Goal: Task Accomplishment & Management: Use online tool/utility

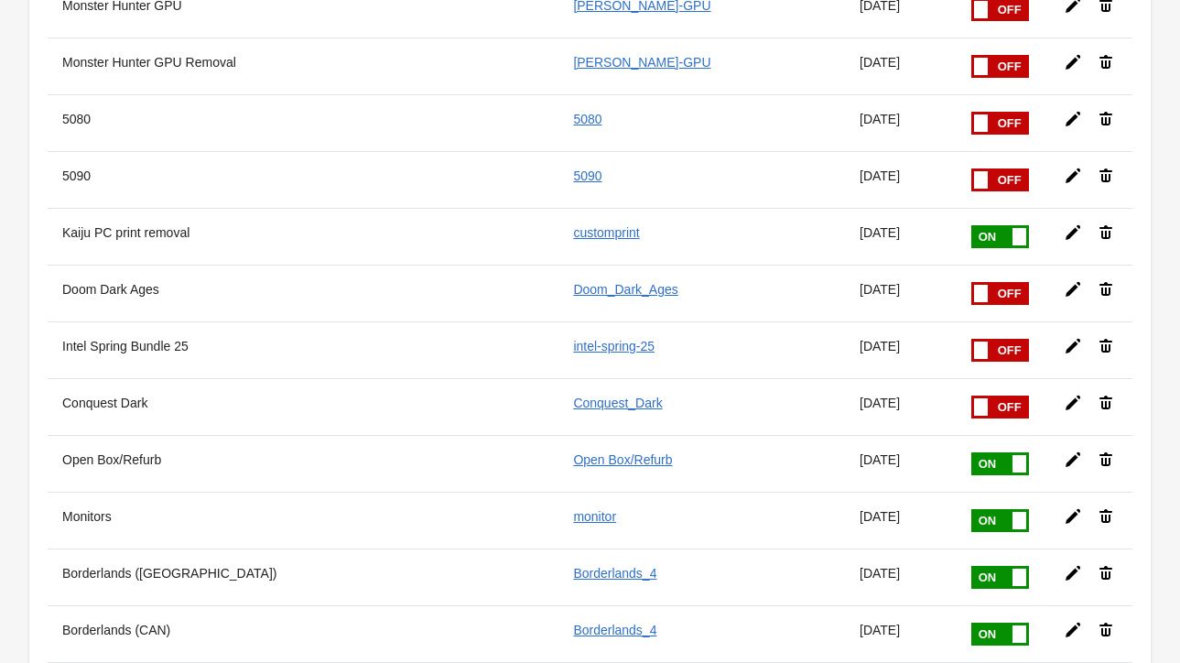
scroll to position [2262, 0]
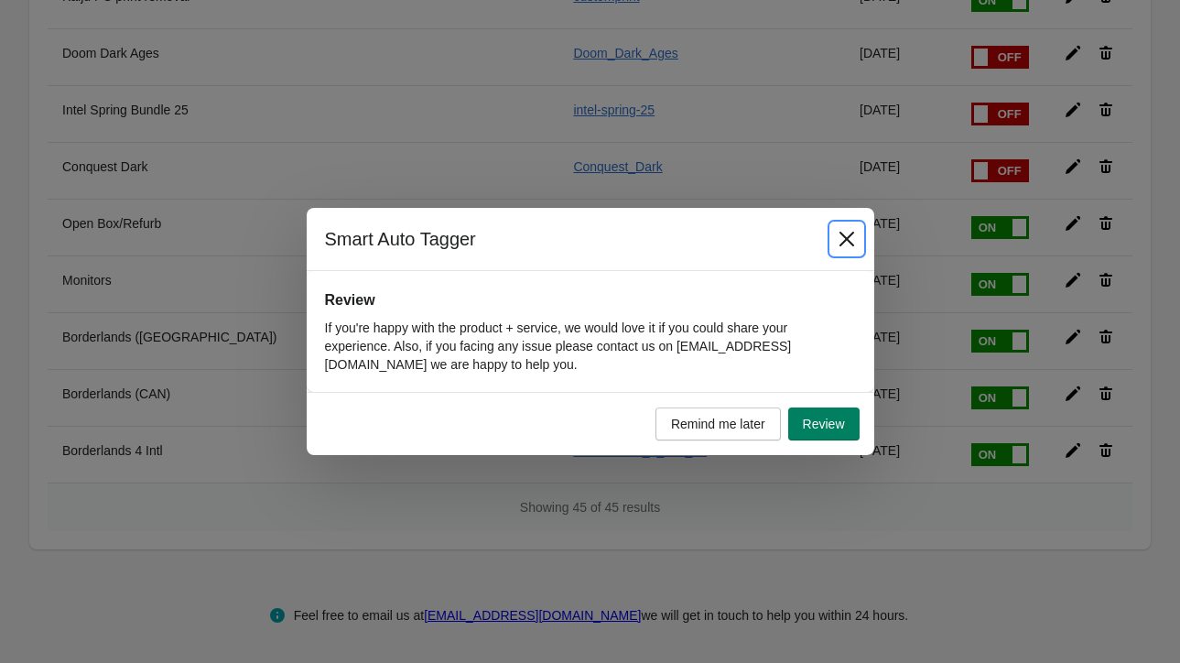
click at [849, 238] on icon "Close" at bounding box center [846, 239] width 18 height 18
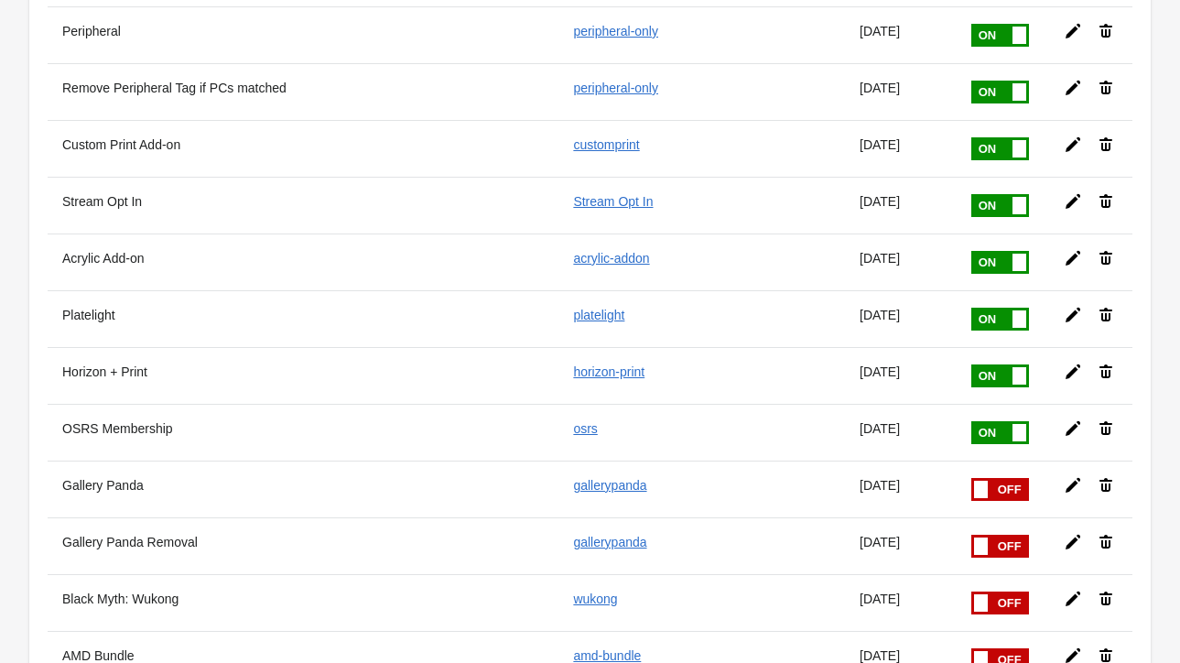
scroll to position [0, 0]
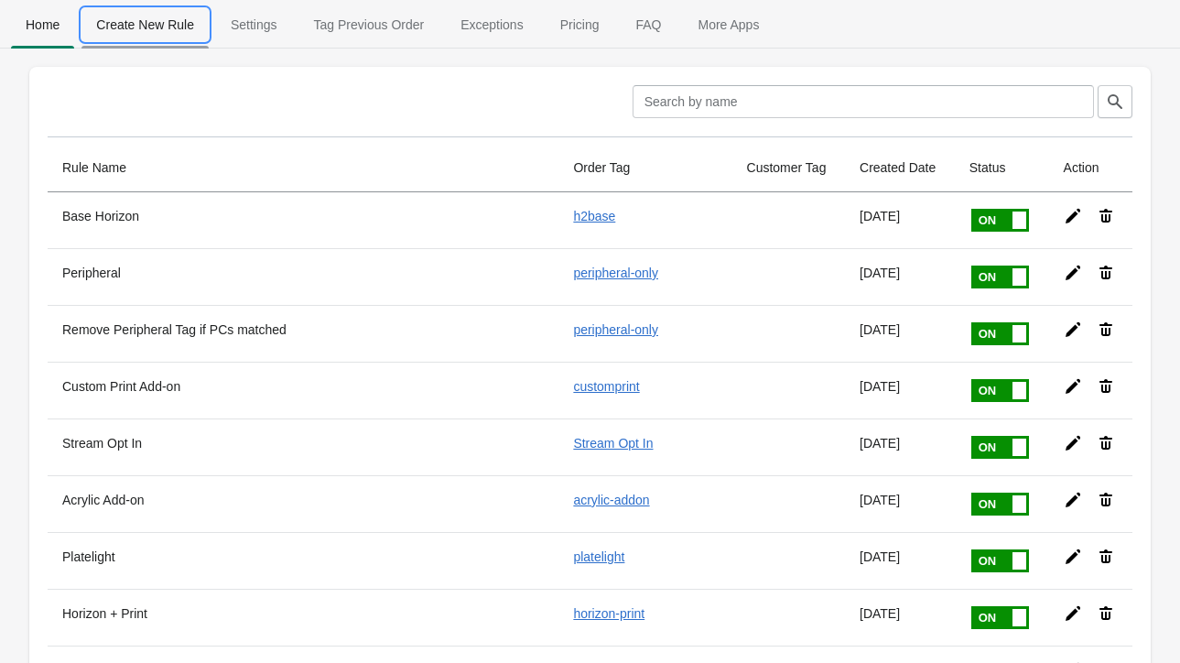
click at [186, 21] on span "Create New Rule" at bounding box center [144, 24] width 127 height 33
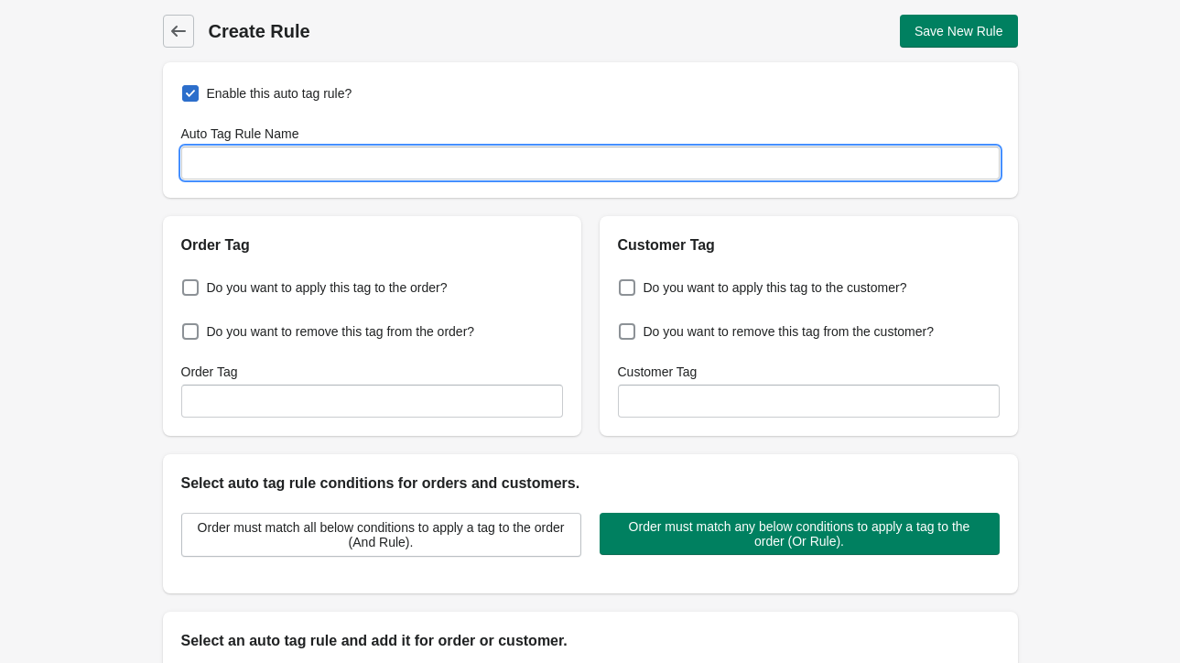
click at [411, 167] on input "Auto Tag Rule Name" at bounding box center [590, 162] width 818 height 33
type input "Gamer Days 25"
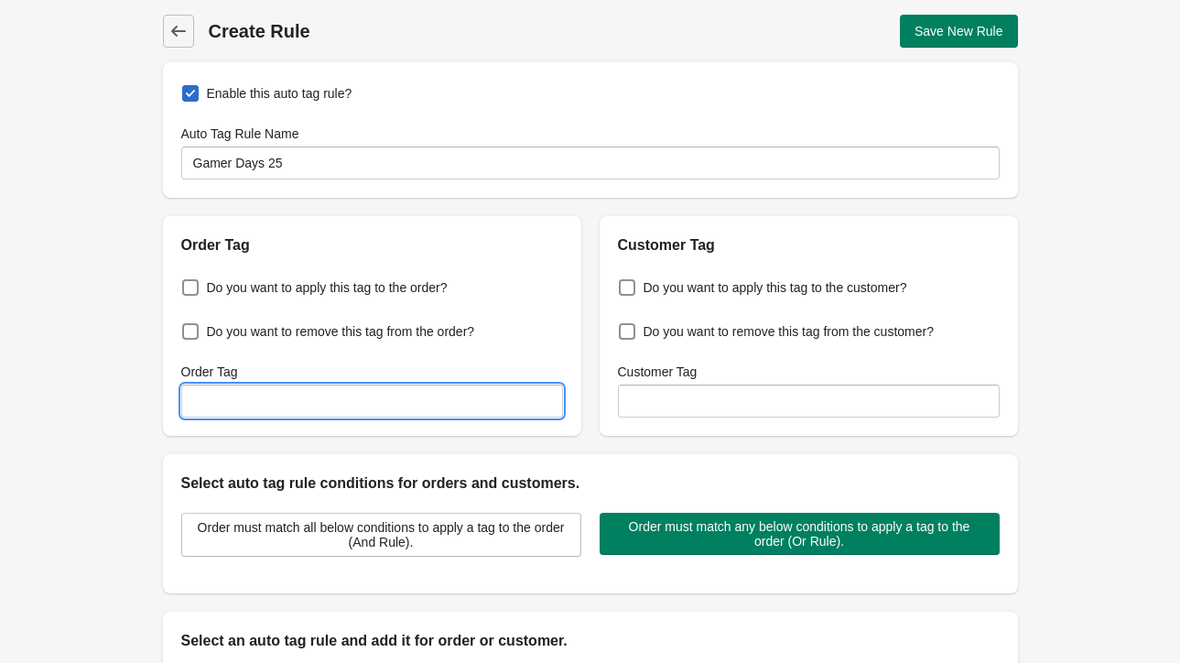
click at [313, 407] on input "Order Tag" at bounding box center [372, 400] width 382 height 33
paste input "Gamer_Days_25"
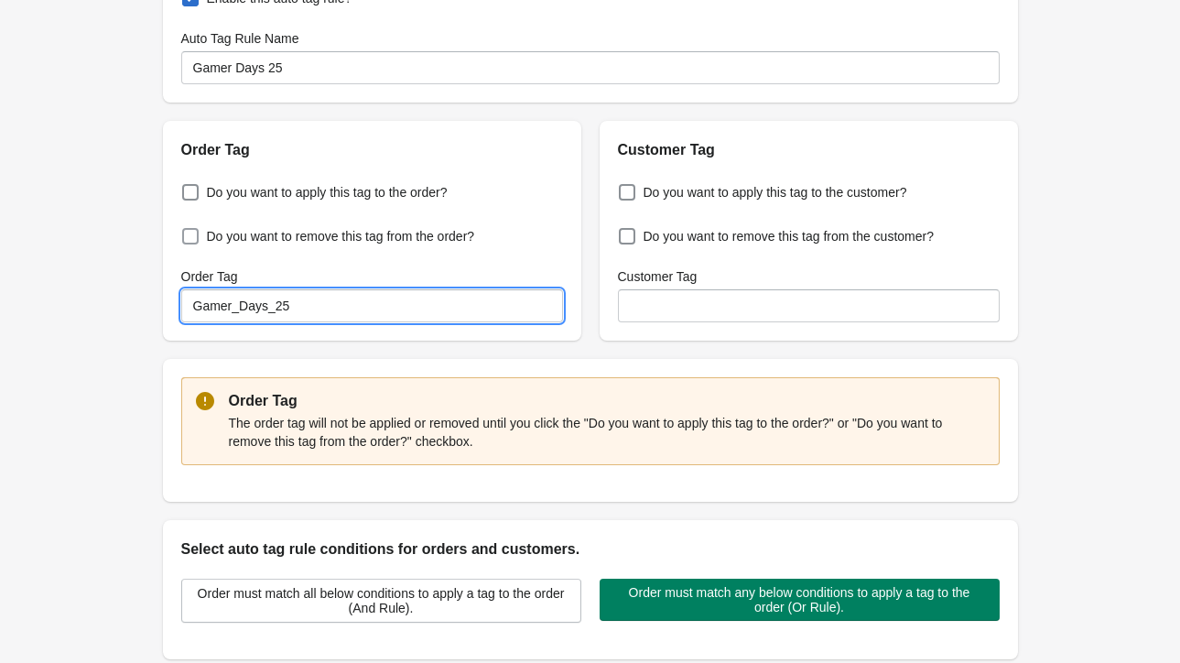
scroll to position [99, 0]
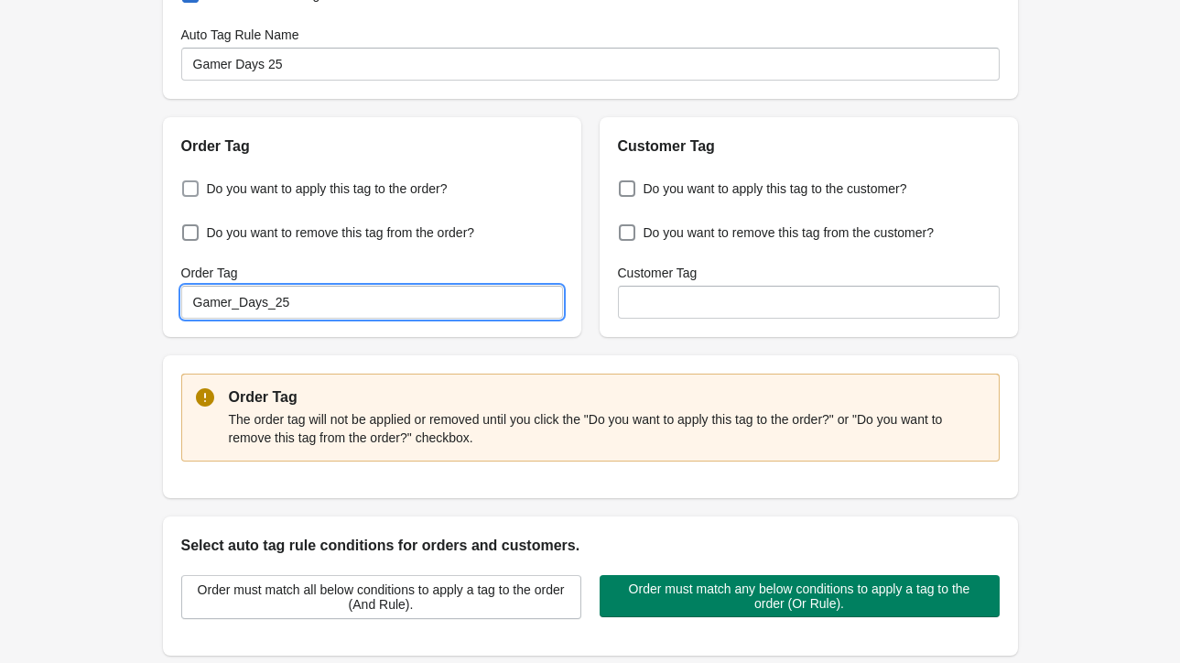
type input "Gamer_Days_25"
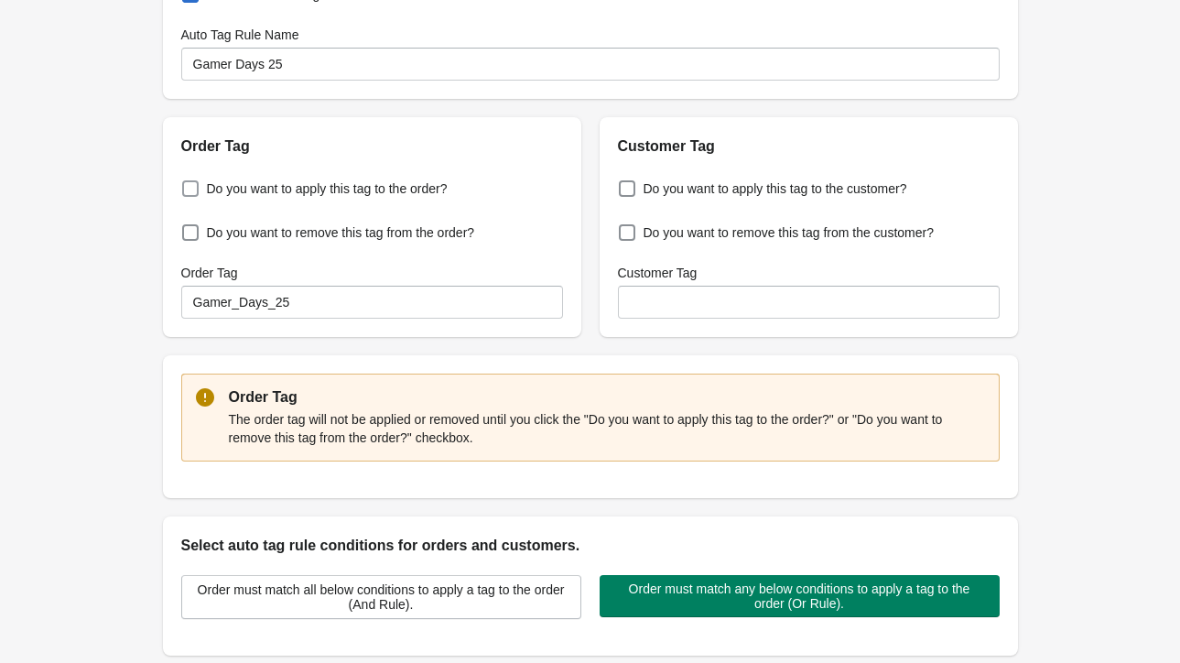
click at [395, 189] on span "Do you want to apply this tag to the order?" at bounding box center [327, 188] width 241 height 18
click at [187, 184] on input "Do you want to apply this tag to the order?" at bounding box center [186, 183] width 1 height 1
checkbox input "true"
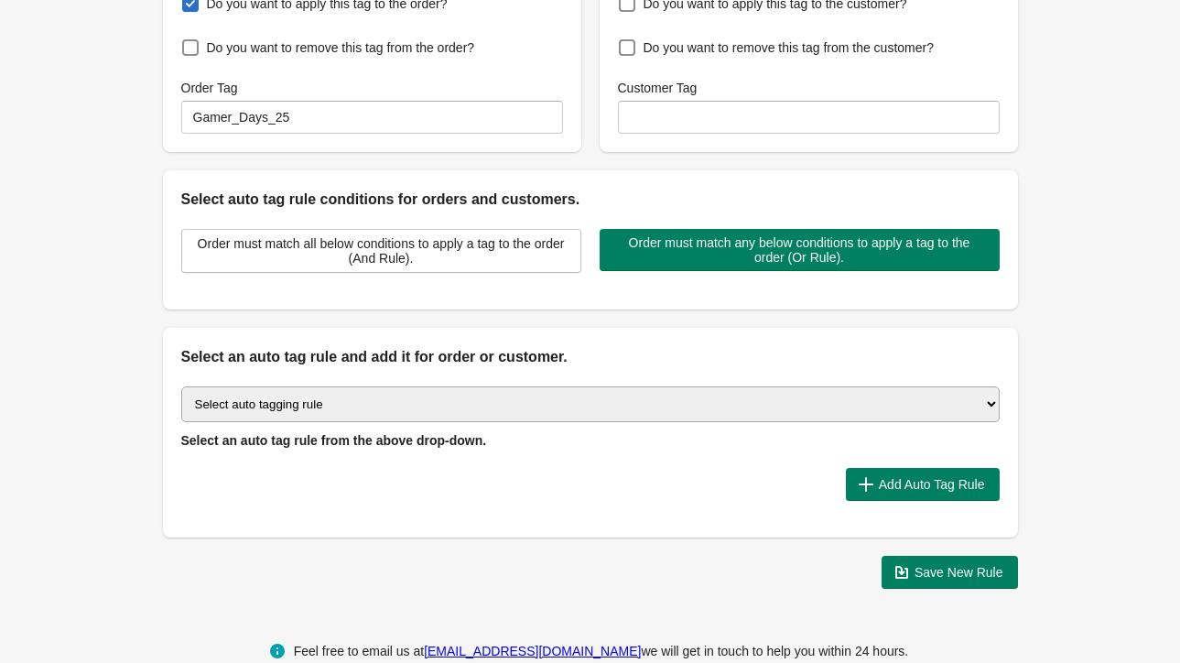
scroll to position [282, 0]
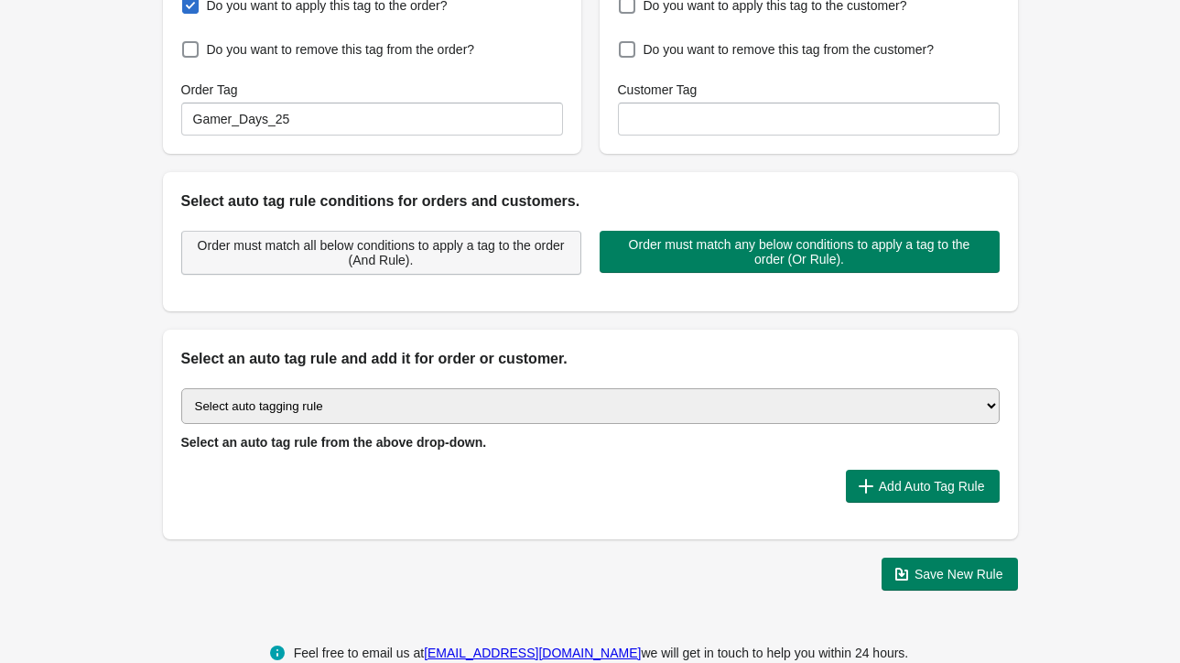
click at [435, 254] on span "Order must match all below conditions to apply a tag to the order (And Rule)." at bounding box center [381, 252] width 369 height 29
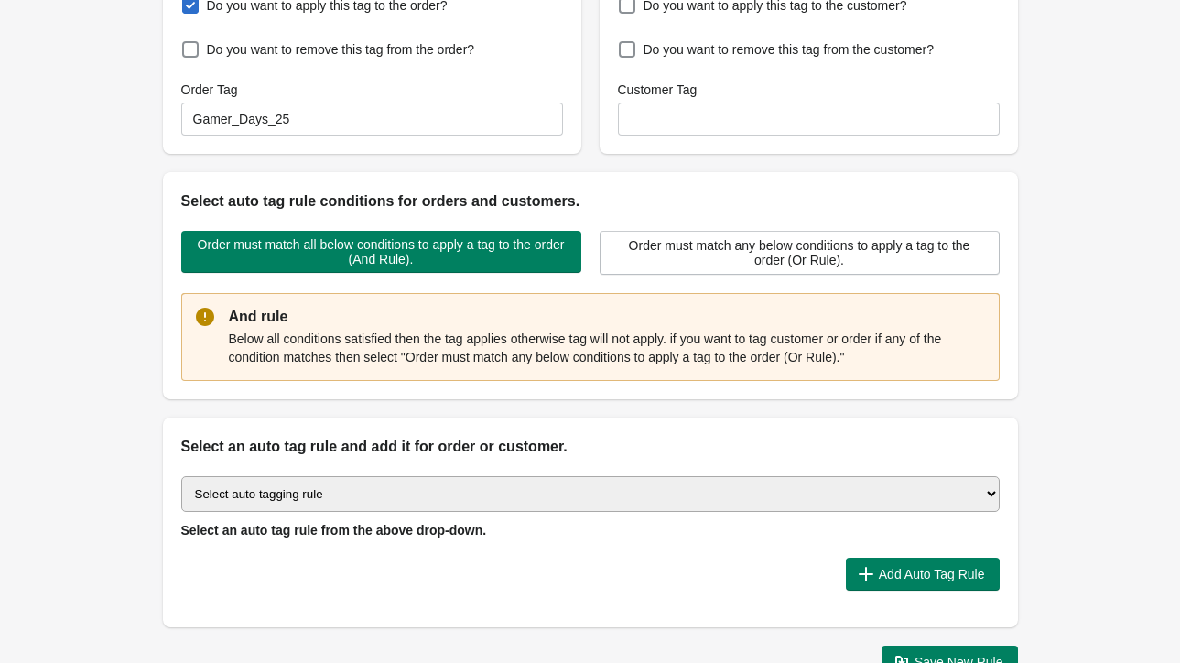
click at [373, 496] on select "Select auto tagging rule Tag by order amount Tag based on the order count (Volu…" at bounding box center [590, 494] width 818 height 36
select select "1"
click at [181, 476] on select "Select auto tagging rule Tag by order amount Tag based on the order count (Volu…" at bounding box center [590, 494] width 818 height 36
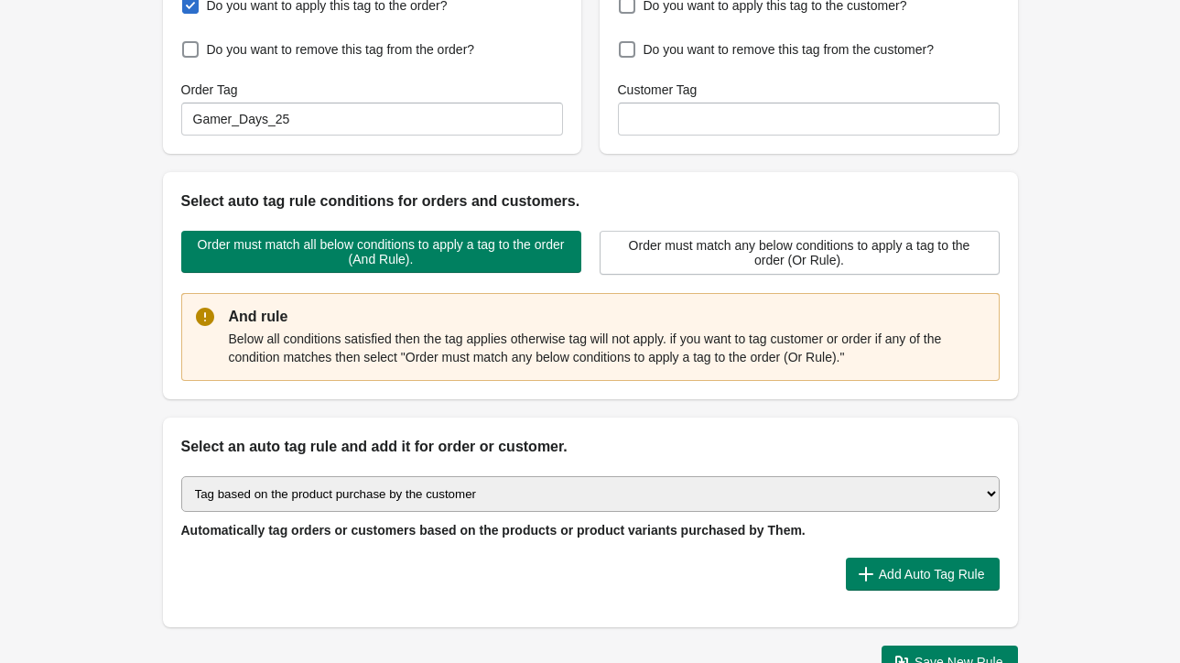
scroll to position [407, 0]
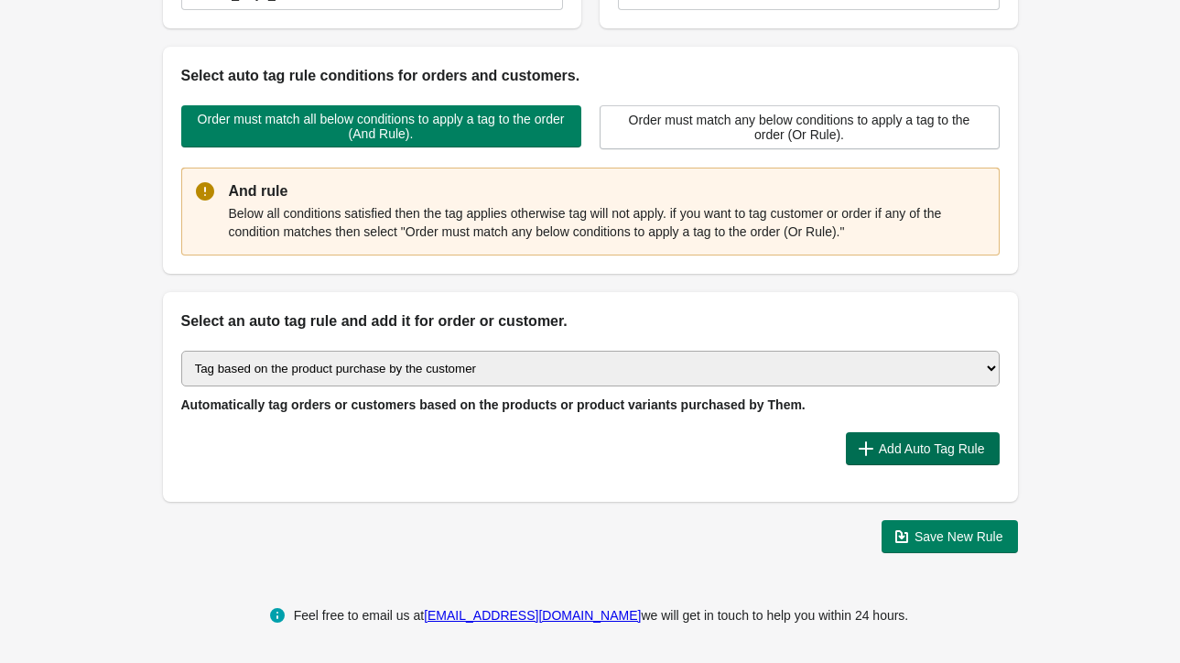
click at [913, 445] on span "Add Auto Tag Rule" at bounding box center [932, 448] width 106 height 15
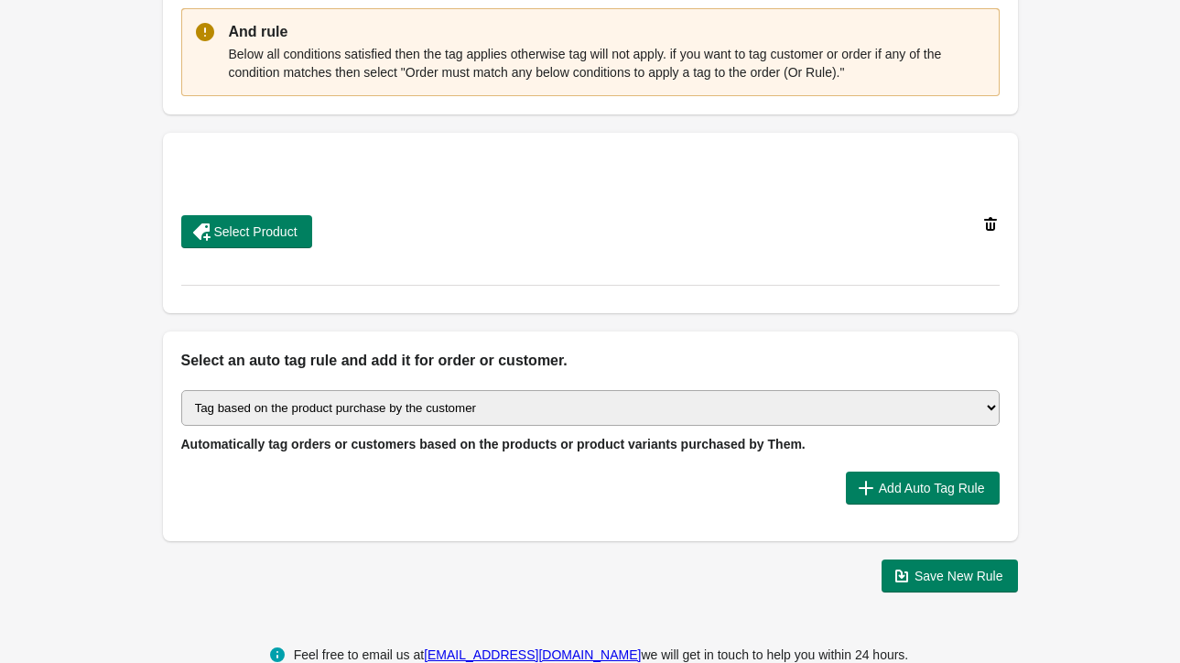
scroll to position [606, 0]
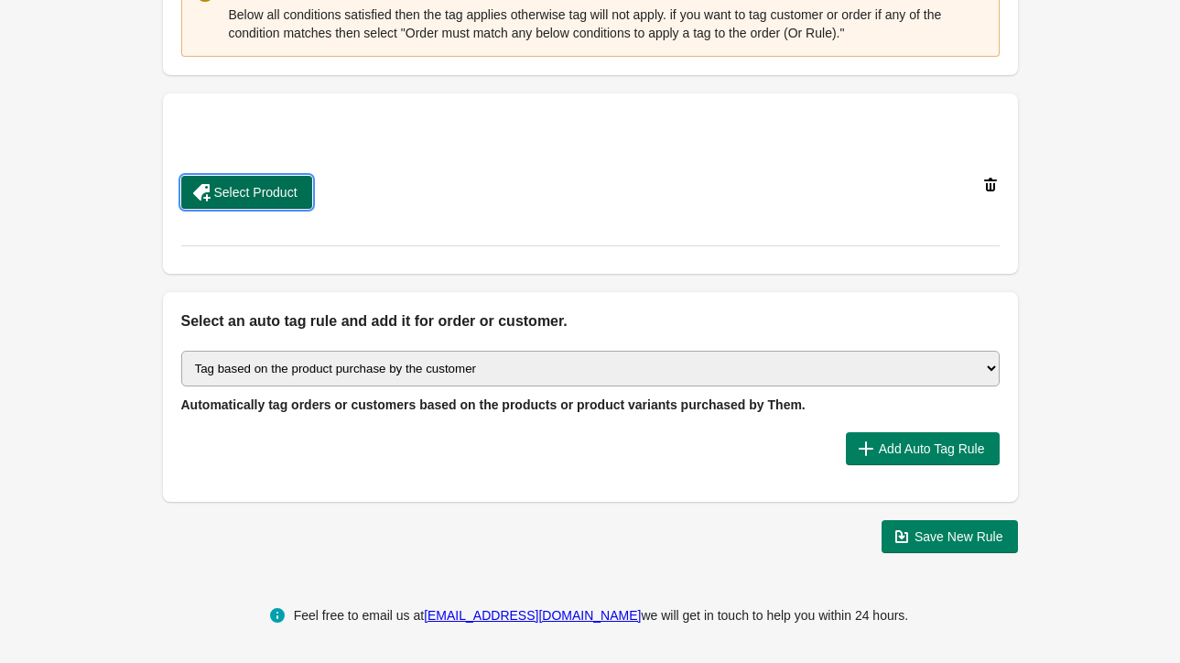
click at [268, 191] on span "Select Product" at bounding box center [255, 192] width 83 height 15
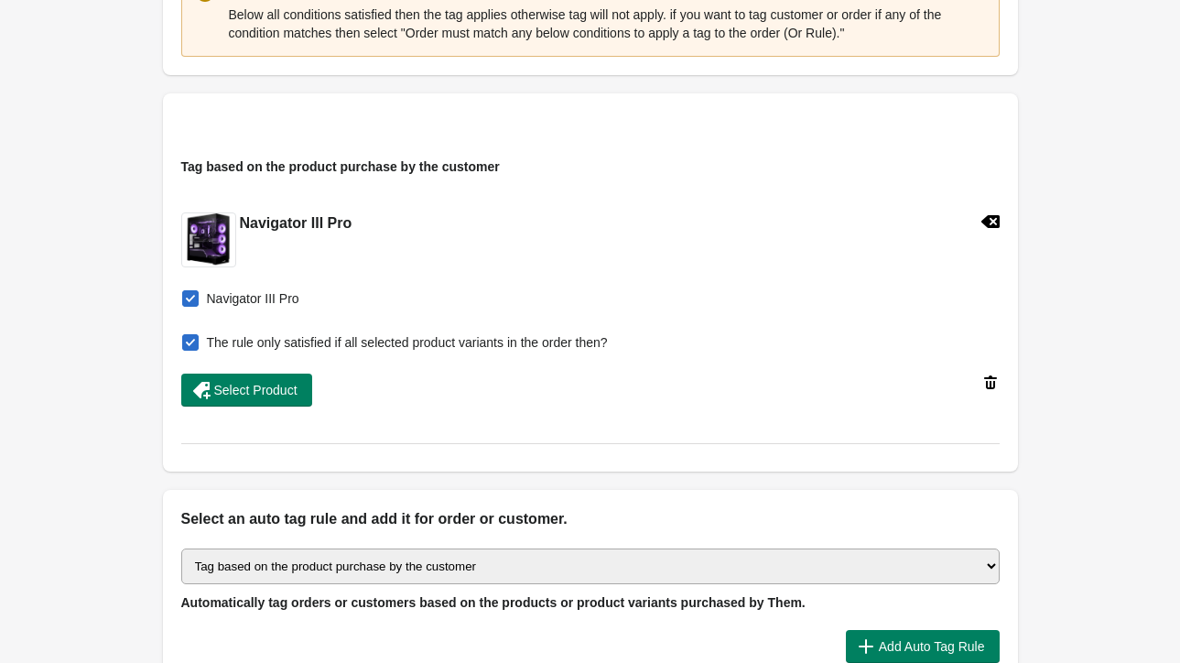
click at [261, 329] on label "The rule only satisfied if all selected product variants in the order then?" at bounding box center [394, 342] width 426 height 26
click at [187, 337] on input "The rule only satisfied if all selected product variants in the order then?" at bounding box center [186, 337] width 1 height 1
checkbox input "false"
click at [258, 383] on span "Select Product" at bounding box center [255, 390] width 83 height 15
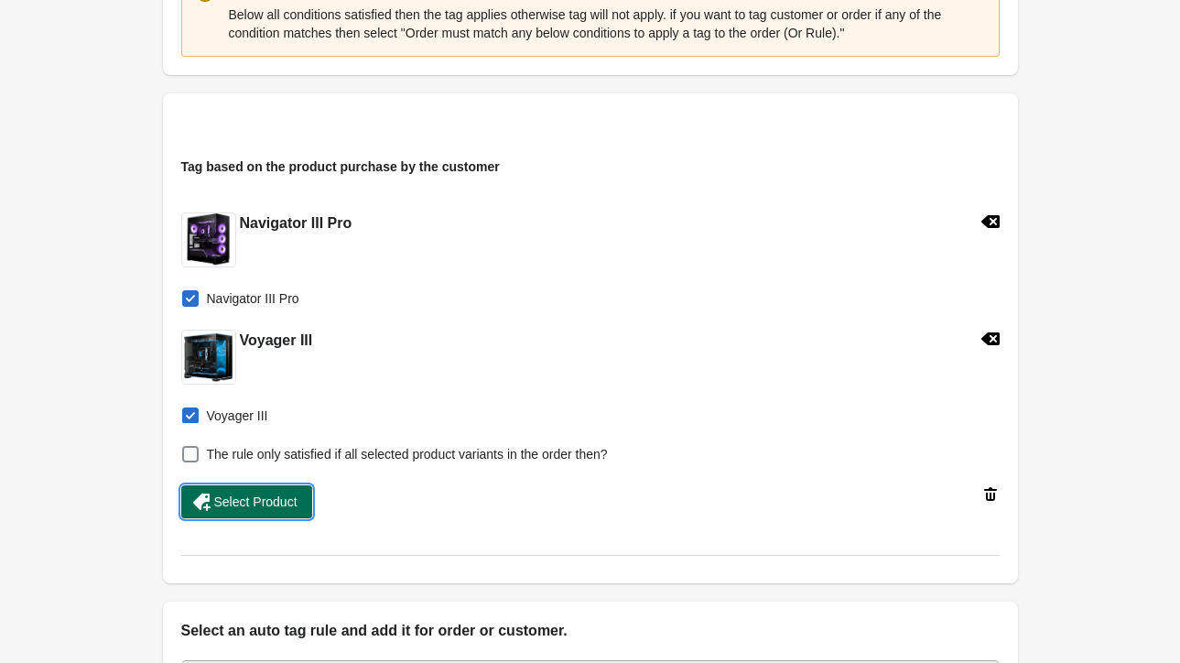
click at [291, 502] on span "Select Product" at bounding box center [255, 501] width 83 height 15
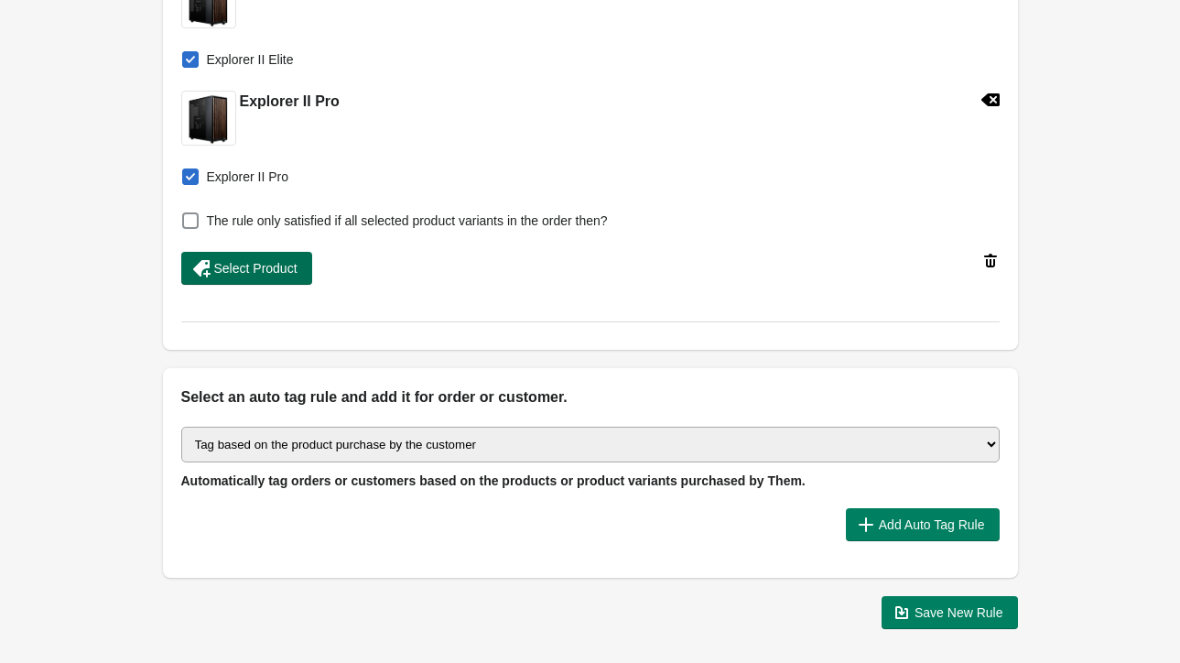
scroll to position [915, 0]
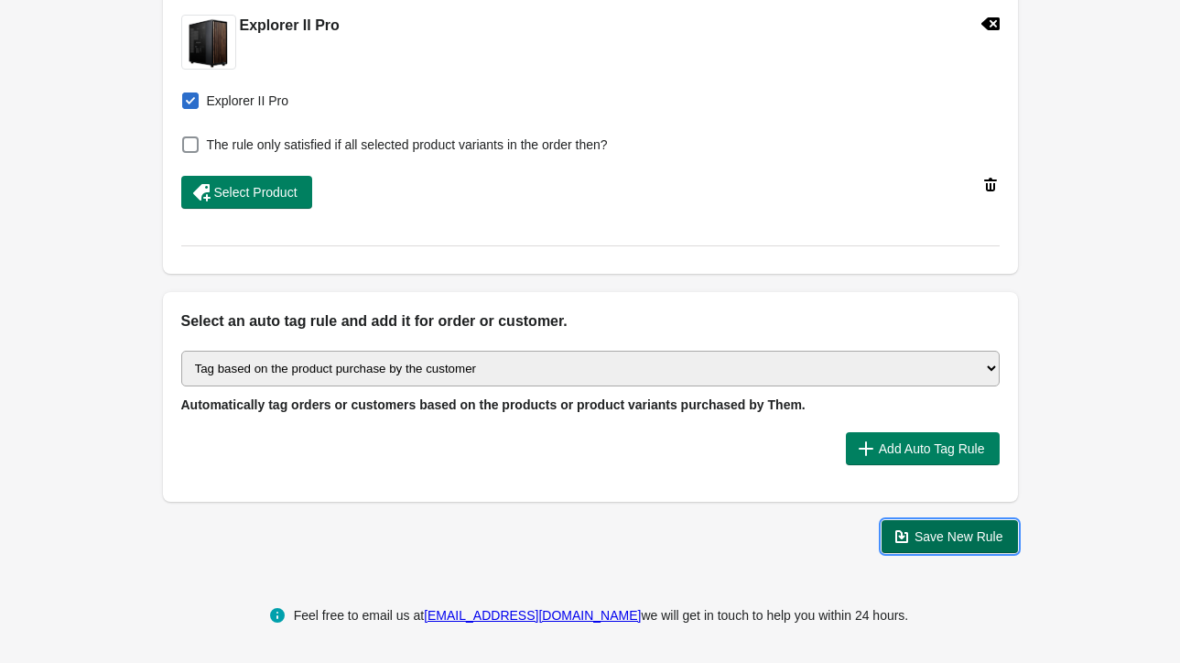
click at [914, 535] on span "Save New Rule" at bounding box center [958, 536] width 89 height 15
